Goal: Task Accomplishment & Management: Manage account settings

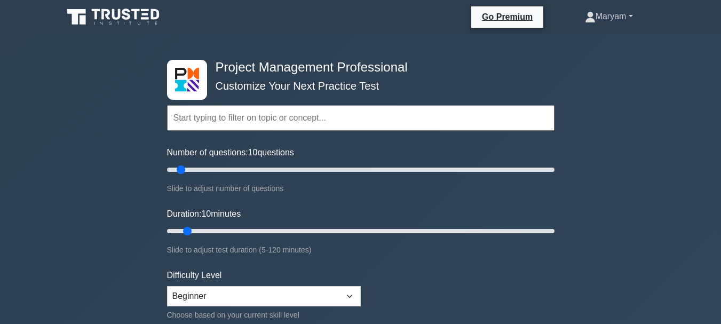
click at [627, 14] on link "Maryam" at bounding box center [608, 16] width 99 height 21
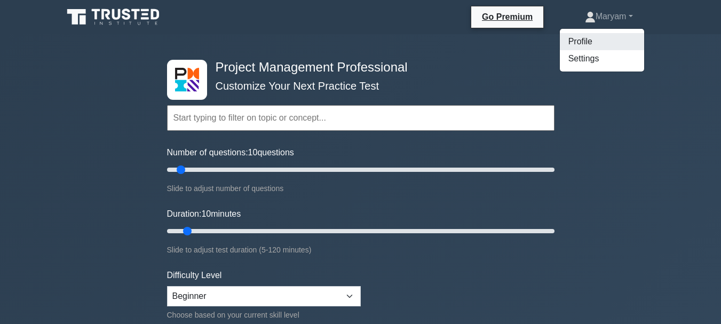
click at [601, 44] on link "Profile" at bounding box center [602, 41] width 84 height 17
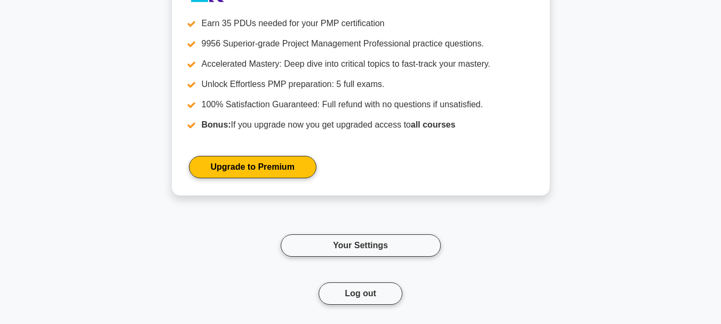
scroll to position [1271, 0]
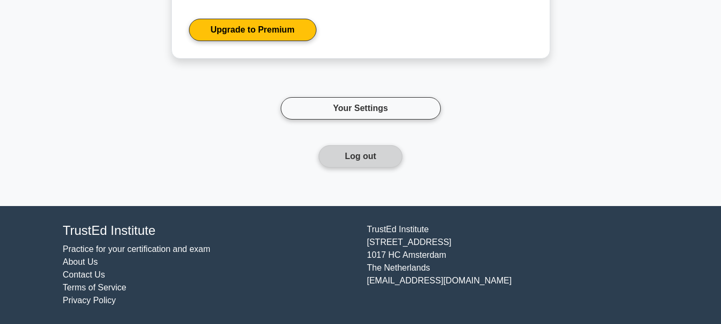
click at [365, 160] on button "Log out" at bounding box center [361, 156] width 84 height 22
